Goal: Find specific page/section: Find specific page/section

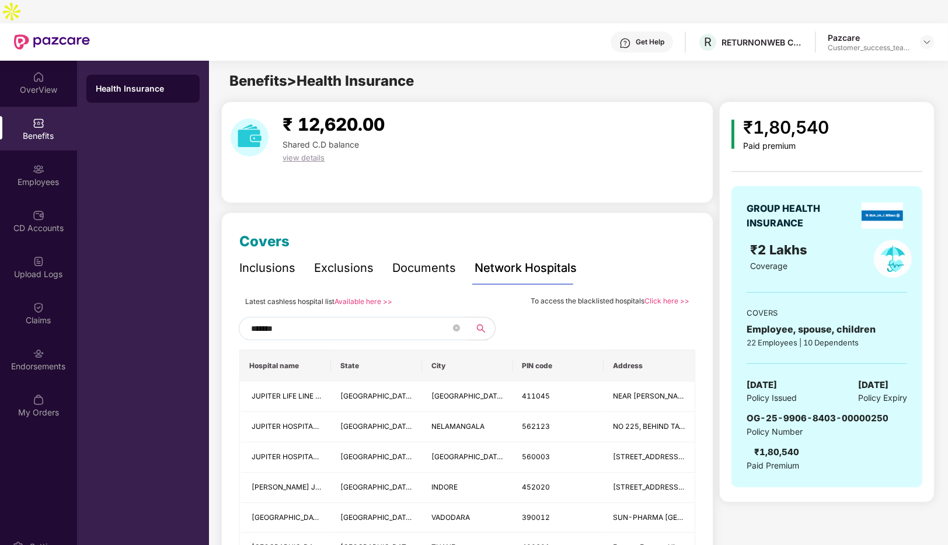
click at [411, 259] on div "Documents" at bounding box center [424, 268] width 64 height 18
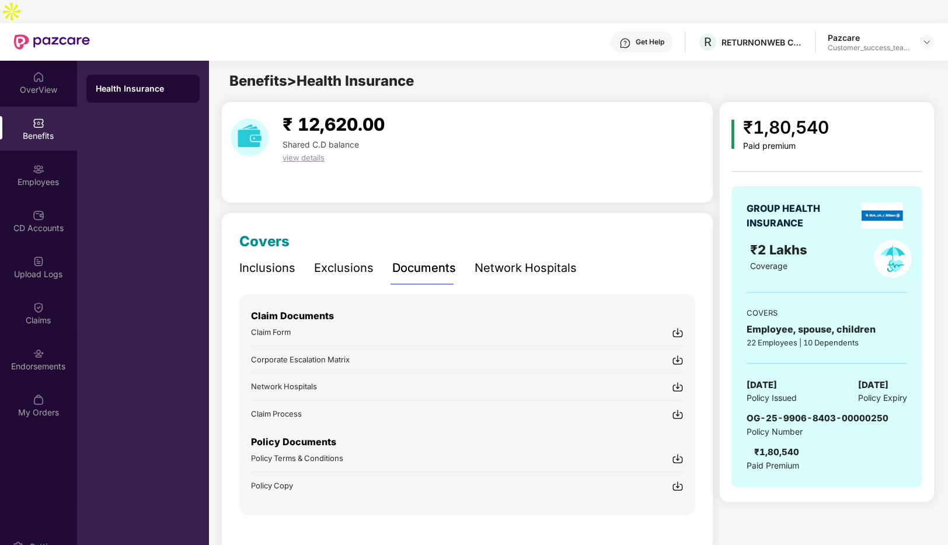
click at [680, 480] on img at bounding box center [678, 486] width 12 height 12
click at [767, 37] on div "RETURNONWEB CONSULTING SERVICES PRIVATE LIMITED" at bounding box center [762, 42] width 82 height 11
click at [853, 32] on div "Pazcare" at bounding box center [868, 37] width 82 height 11
click at [924, 37] on img at bounding box center [926, 41] width 9 height 9
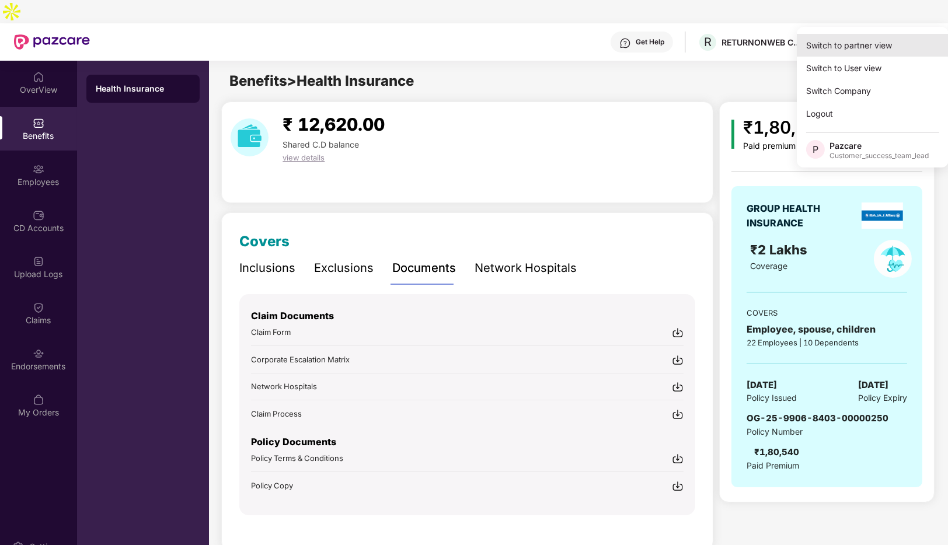
click at [854, 47] on div "Switch to partner view" at bounding box center [873, 45] width 152 height 23
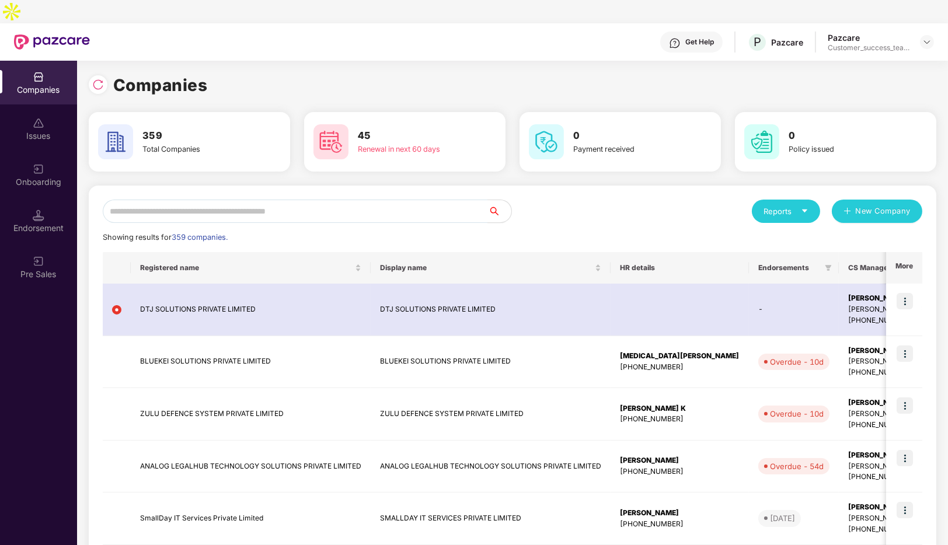
click at [784, 205] on div "Reports" at bounding box center [785, 211] width 45 height 12
click at [779, 214] on div "Companies" at bounding box center [780, 217] width 43 height 13
